Goal: Check status: Check status

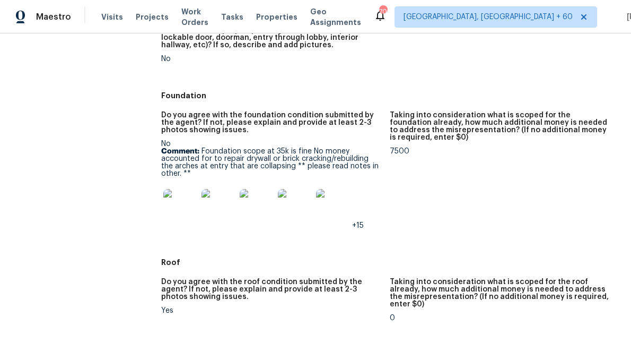
scroll to position [263, 0]
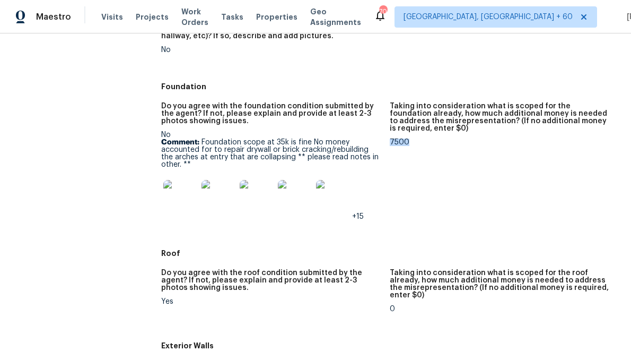
drag, startPoint x: 389, startPoint y: 141, endPoint x: 423, endPoint y: 141, distance: 33.4
click at [423, 141] on div "7500" at bounding box center [500, 141] width 220 height 7
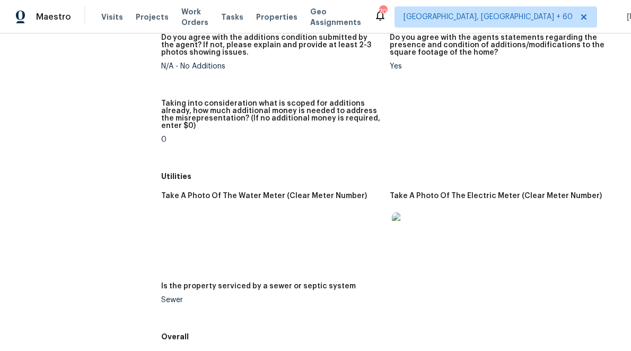
scroll to position [1810, 0]
